Goal: Find specific page/section: Find specific page/section

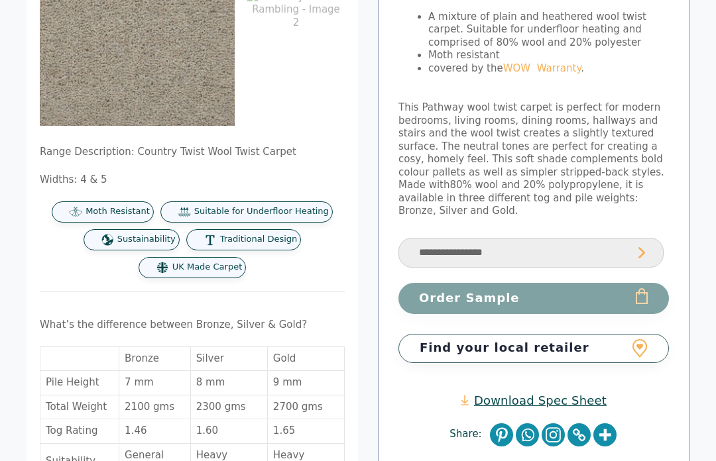
scroll to position [223, 0]
click at [602, 334] on link "Find your local retailer" at bounding box center [533, 348] width 270 height 29
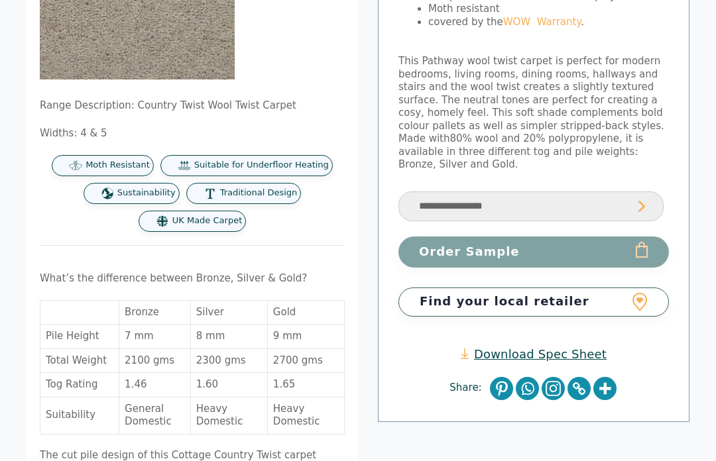
click at [561, 288] on link "Find your local retailer" at bounding box center [533, 302] width 270 height 29
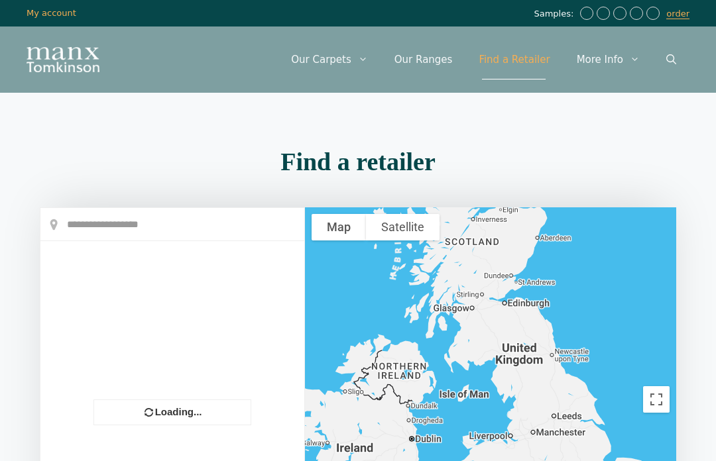
click at [178, 227] on input "text" at bounding box center [172, 224] width 264 height 33
click at [178, 229] on input "text" at bounding box center [172, 224] width 264 height 33
click at [119, 227] on input "text" at bounding box center [172, 224] width 264 height 33
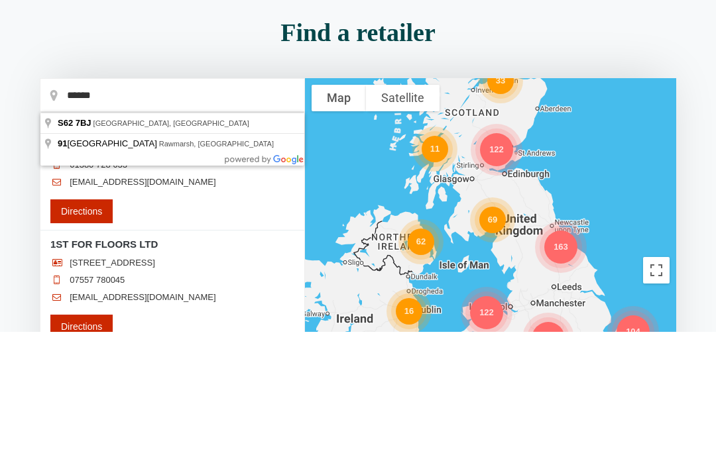
type input "******"
